Goal: Transaction & Acquisition: Book appointment/travel/reservation

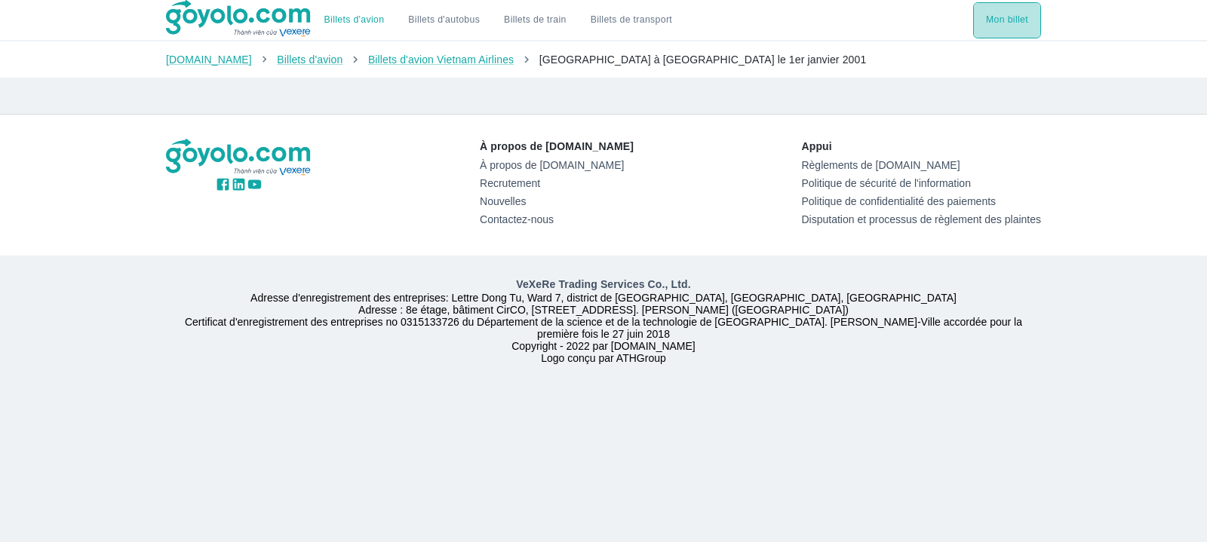
click at [1009, 29] on button "Mon billet" at bounding box center [1007, 20] width 68 height 36
